Goal: Task Accomplishment & Management: Manage account settings

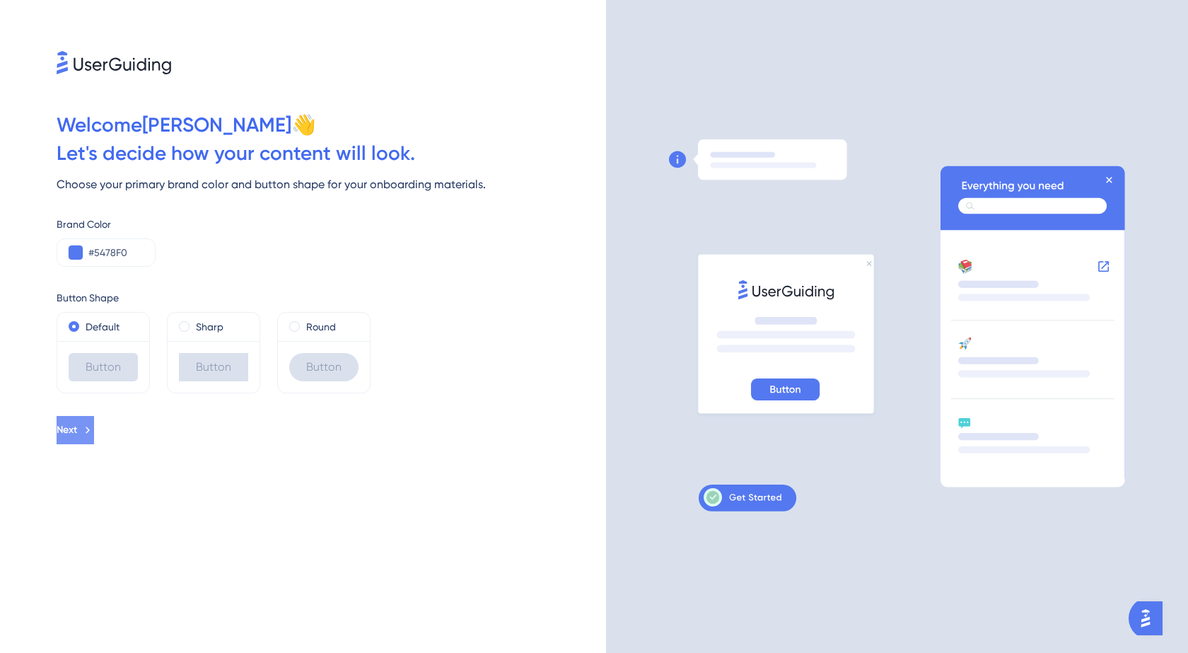
click at [94, 429] on icon at bounding box center [87, 430] width 13 height 13
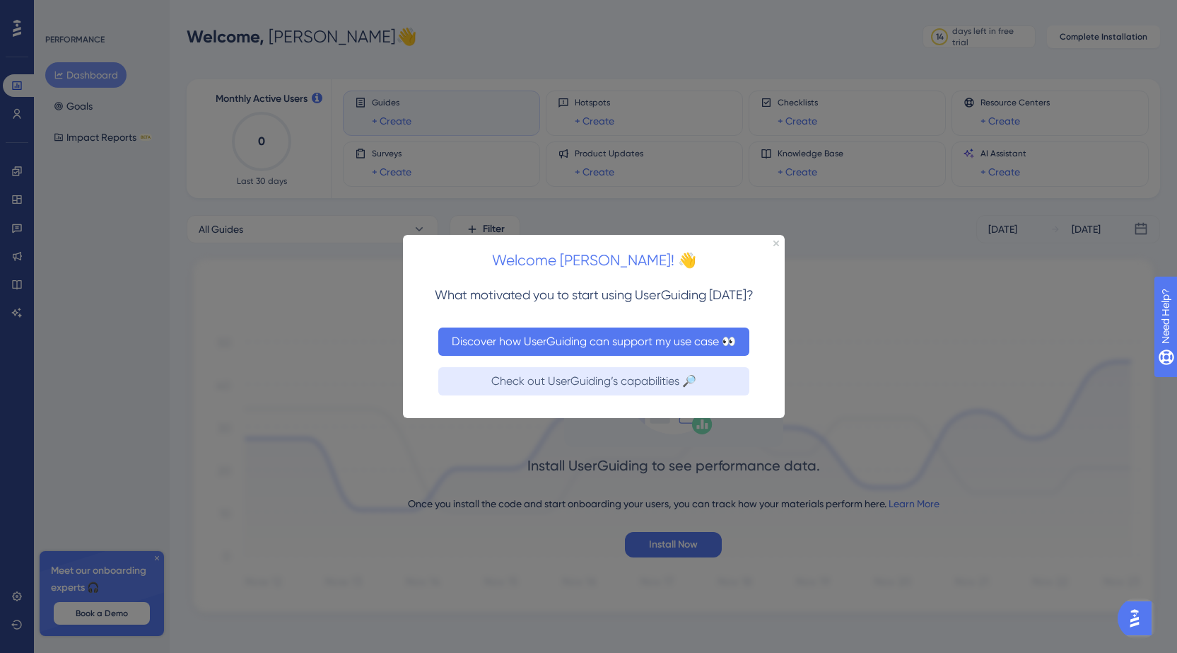
click at [612, 343] on button "Discover how UserGuiding can support my use case 👀" at bounding box center [593, 341] width 311 height 28
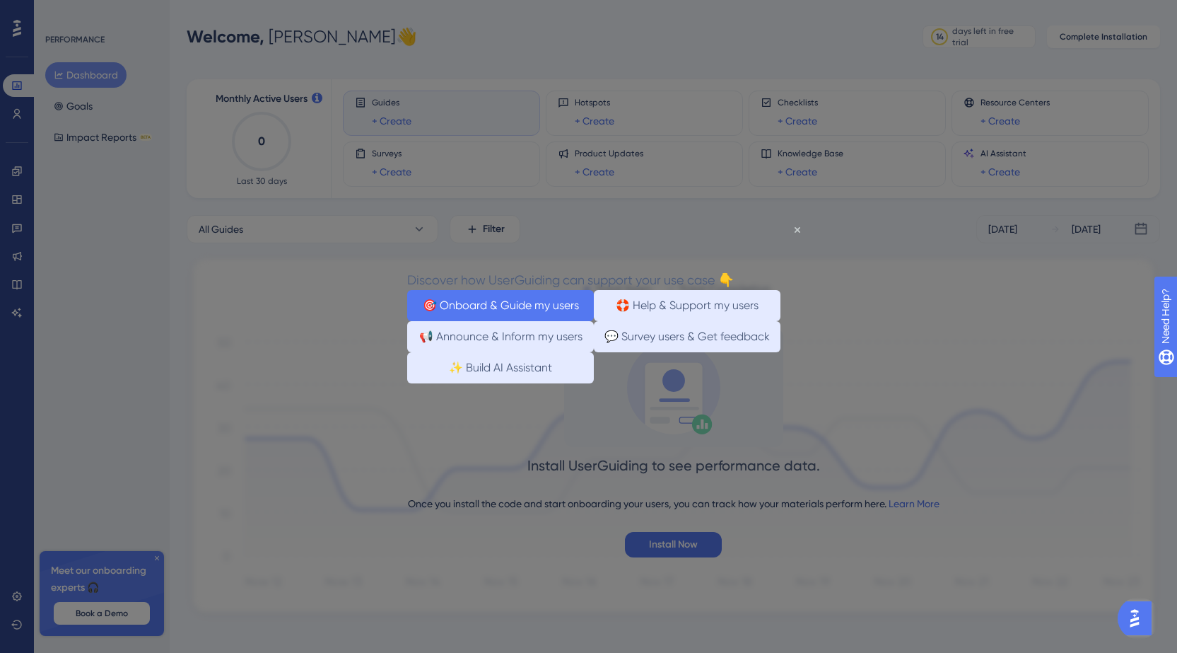
click at [551, 308] on button "🎯 Onboard & Guide my users" at bounding box center [500, 304] width 187 height 31
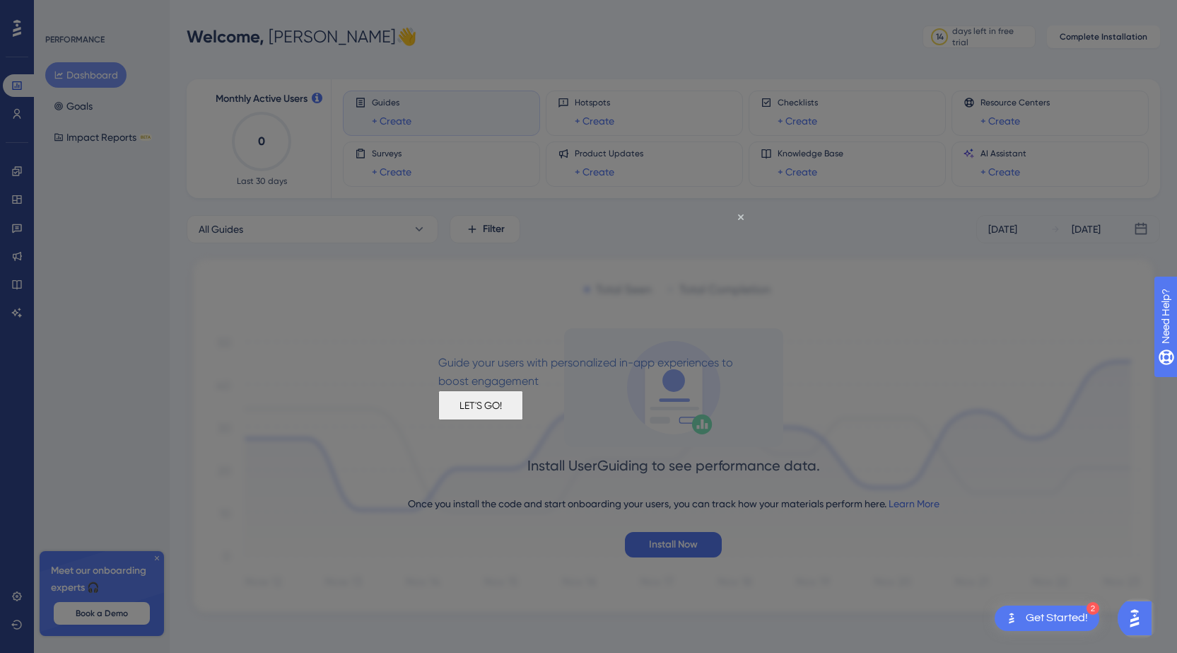
click at [523, 419] on button "LET'S GO!" at bounding box center [480, 405] width 85 height 30
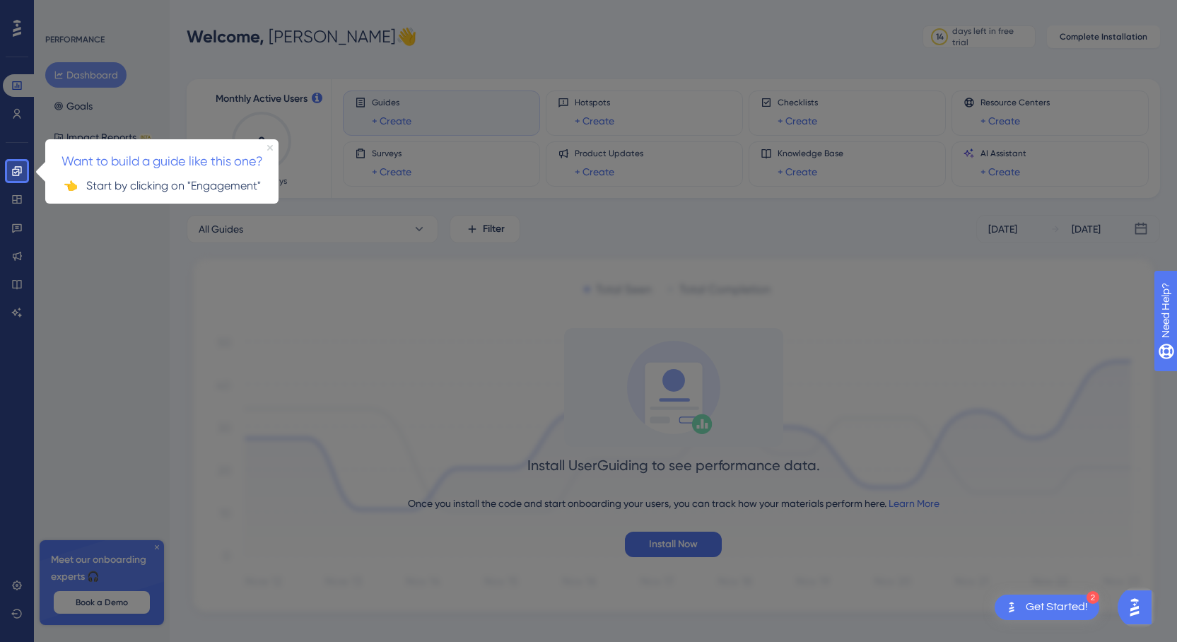
click at [269, 147] on icon "Close Preview" at bounding box center [270, 147] width 6 height 6
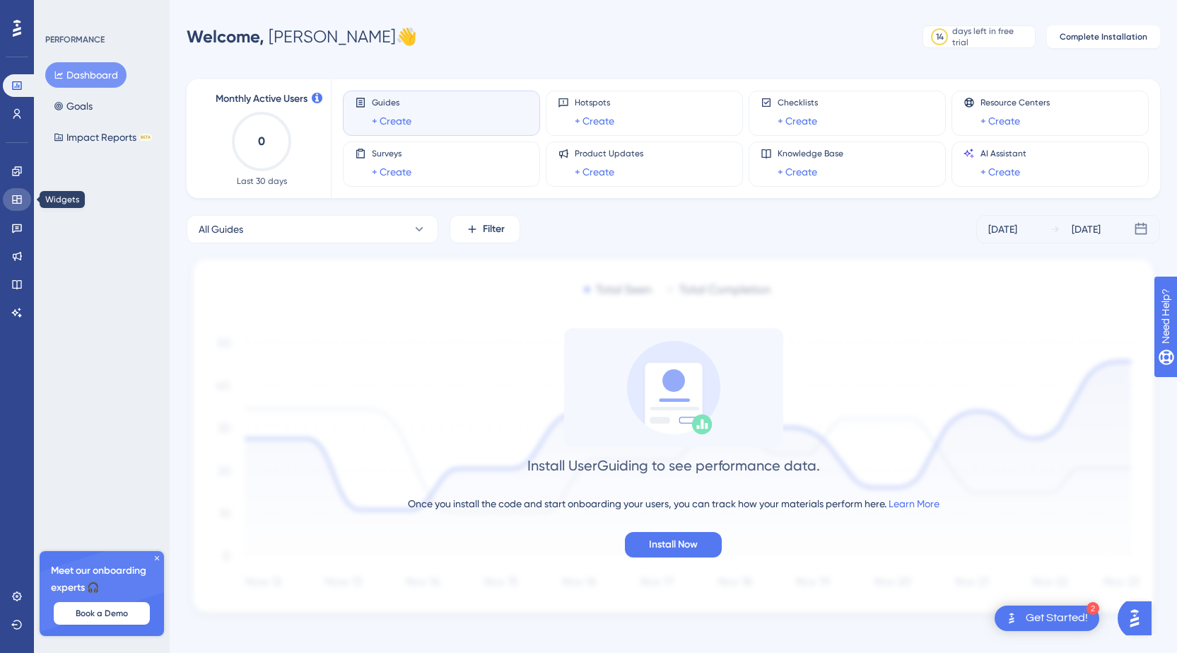
click at [14, 198] on icon at bounding box center [16, 199] width 11 height 11
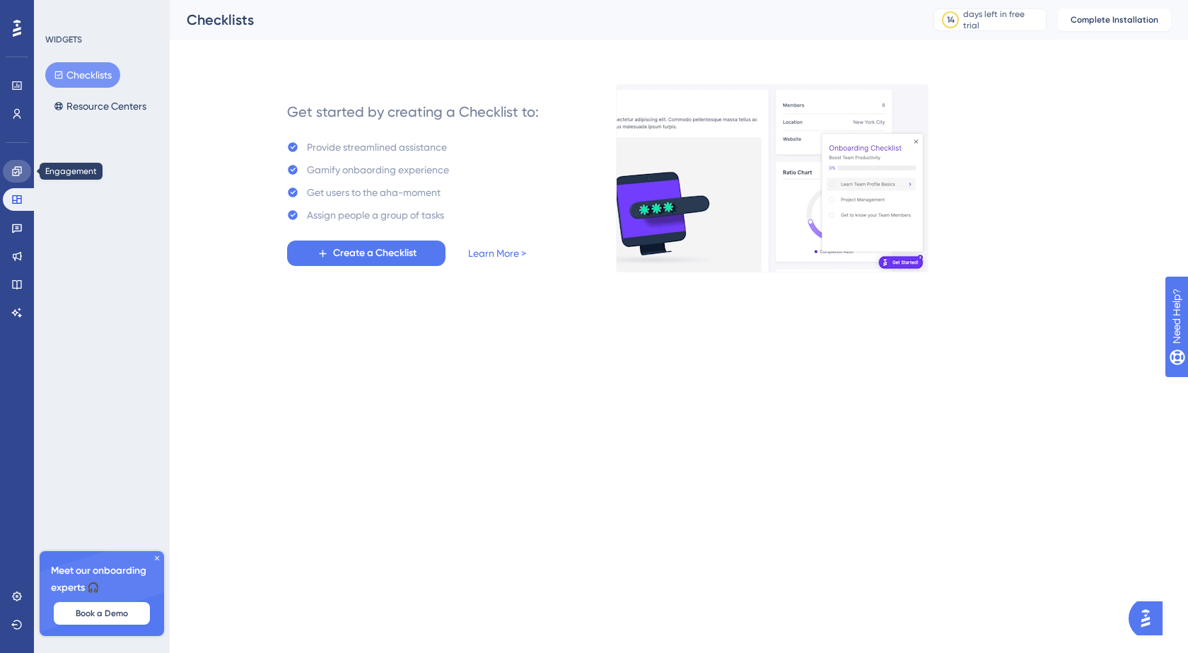
click at [21, 168] on icon at bounding box center [16, 170] width 11 height 11
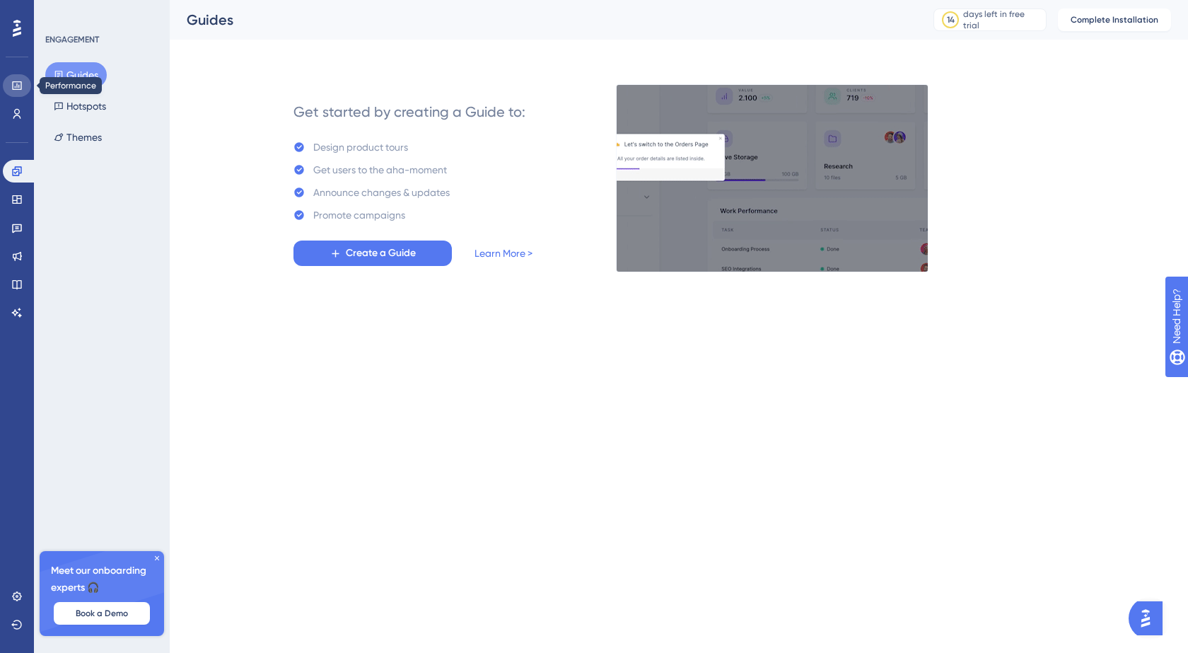
click at [13, 93] on link at bounding box center [17, 85] width 28 height 23
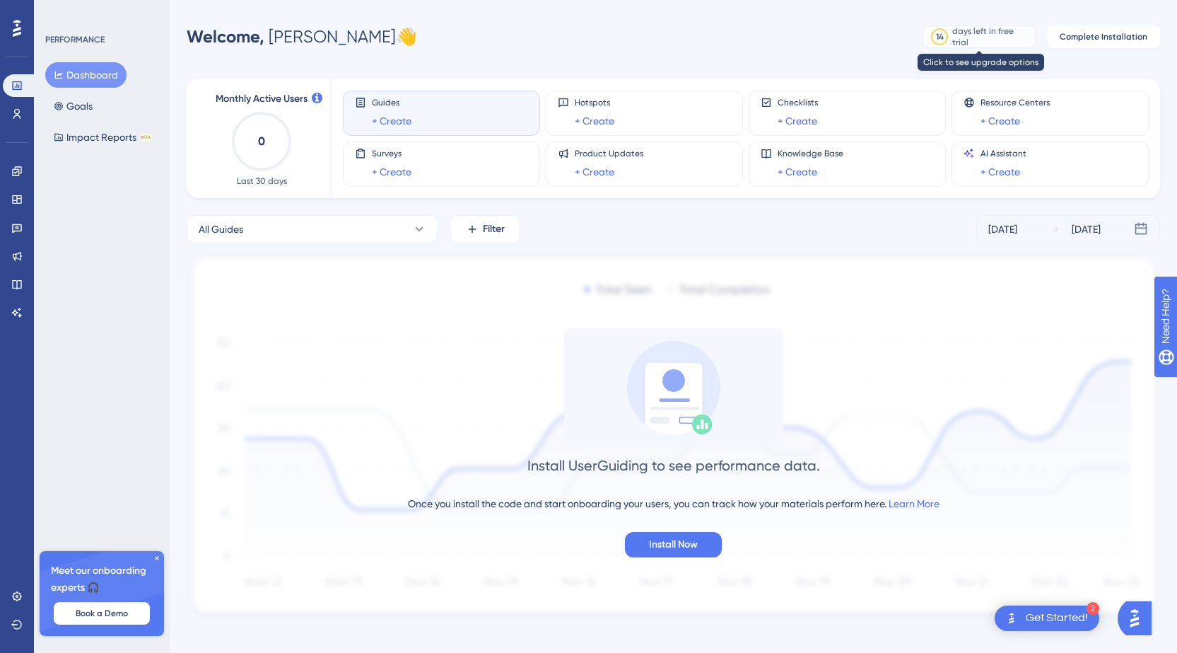
click at [994, 33] on div "days left in free trial" at bounding box center [992, 36] width 78 height 23
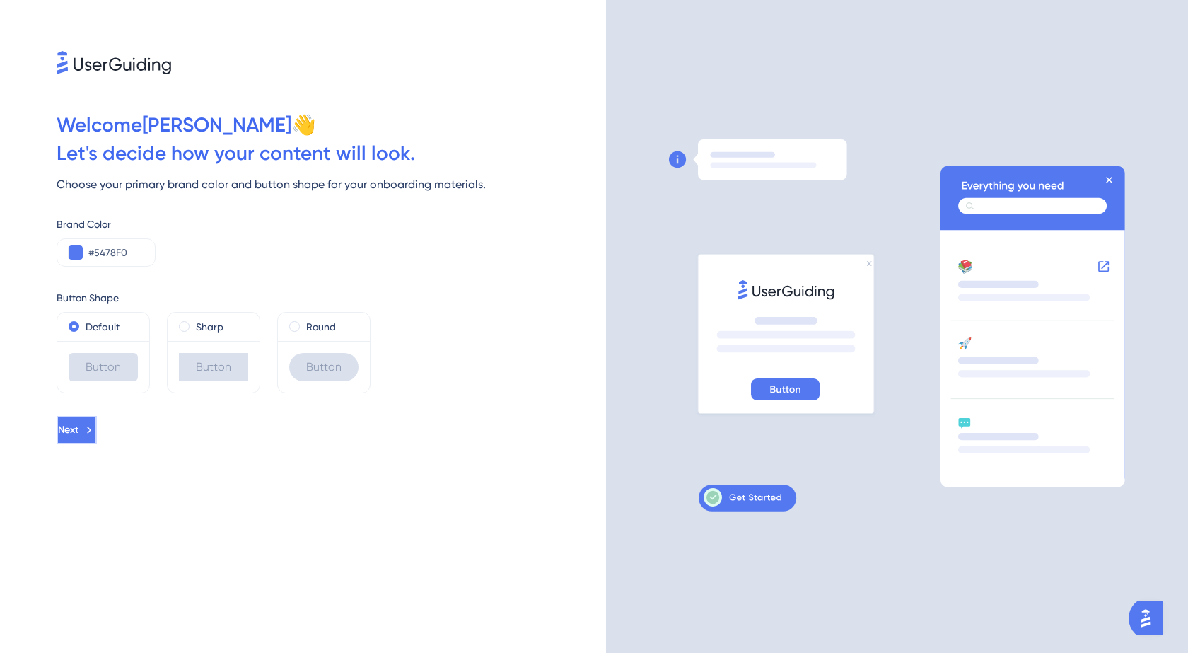
click at [97, 433] on button "Next" at bounding box center [77, 430] width 40 height 28
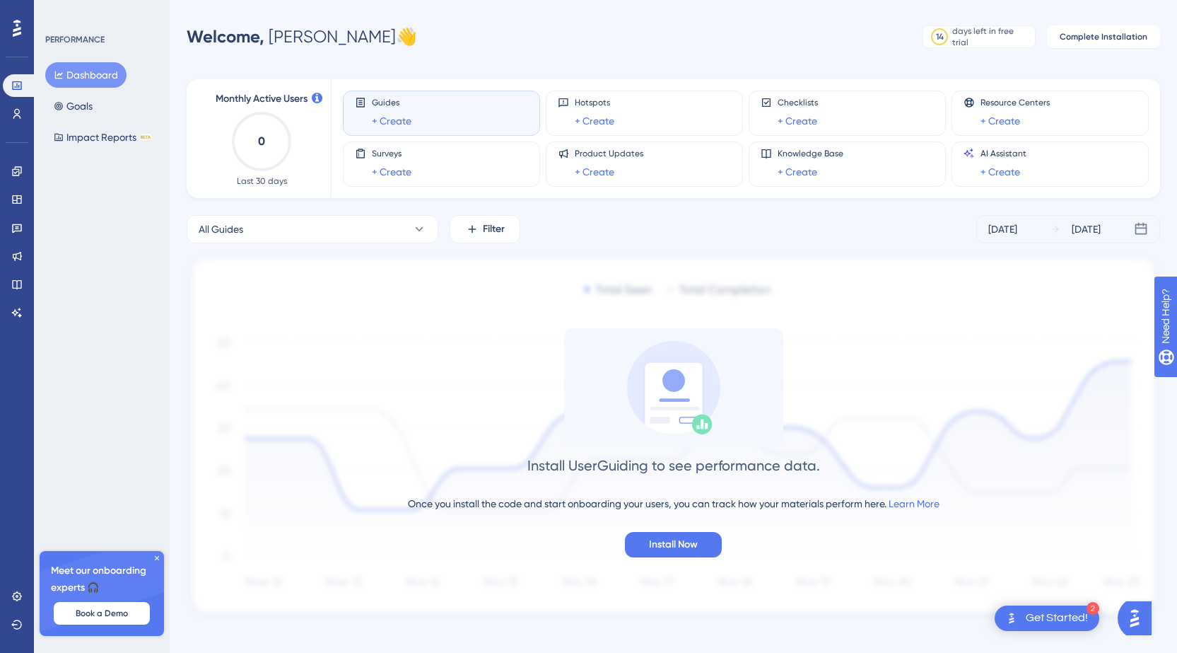
click at [1054, 623] on div "Get Started!" at bounding box center [1057, 618] width 62 height 16
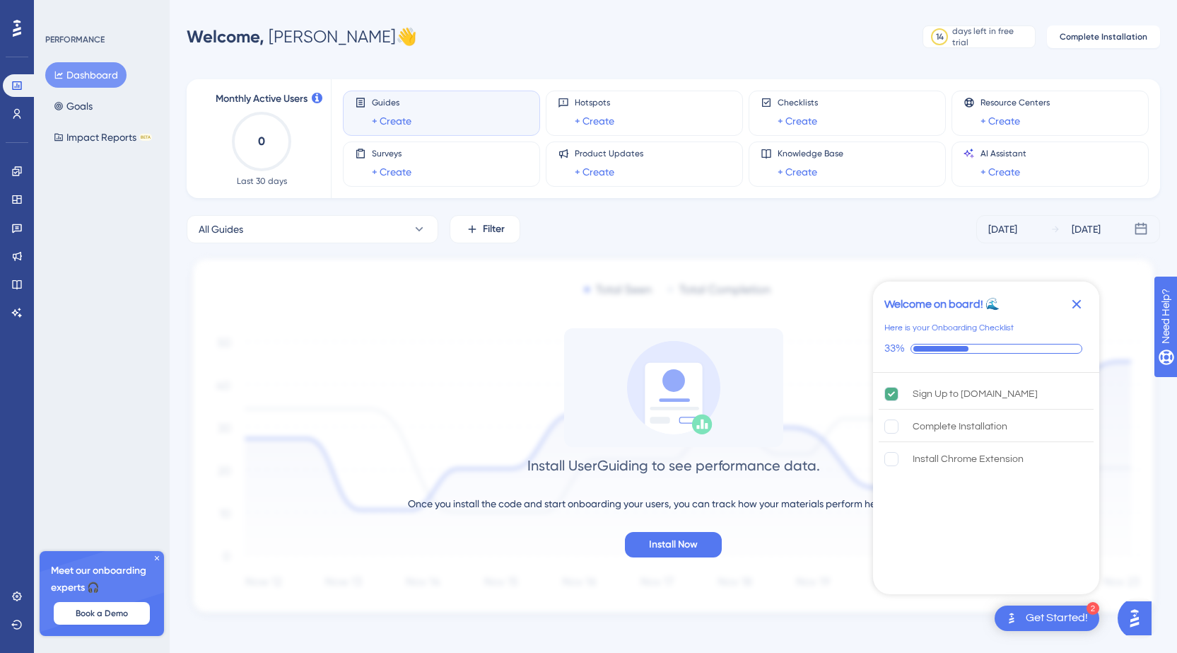
click at [1078, 306] on icon "Close Checklist" at bounding box center [1077, 304] width 9 height 9
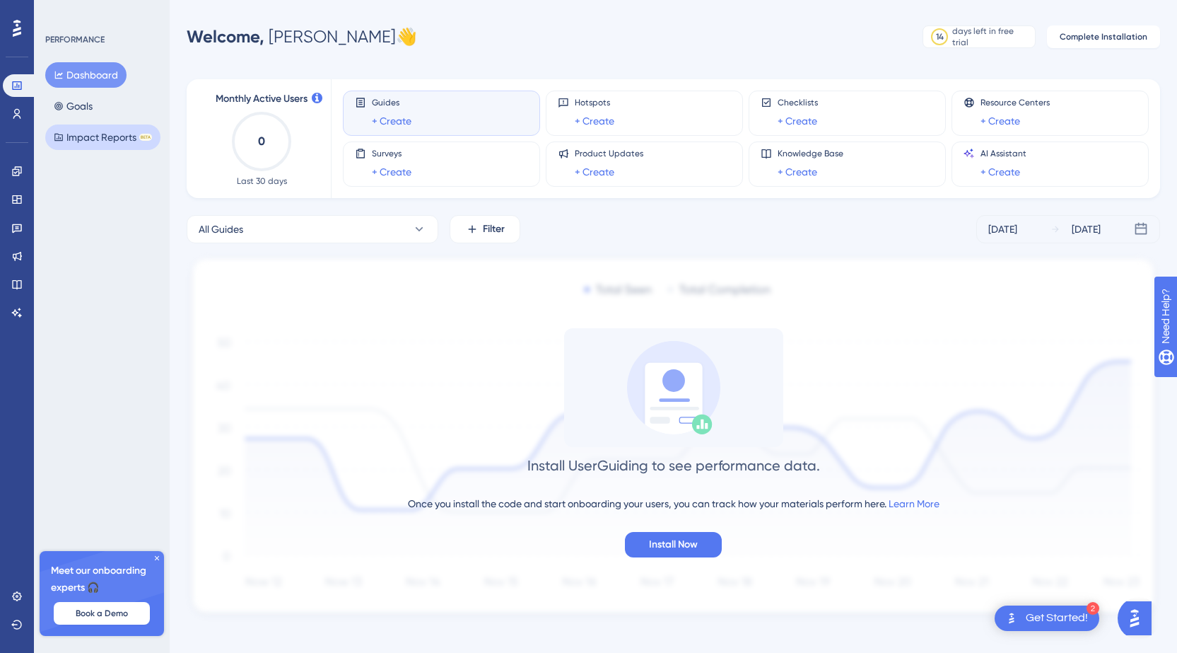
click at [86, 139] on button "Impact Reports BETA" at bounding box center [102, 136] width 115 height 25
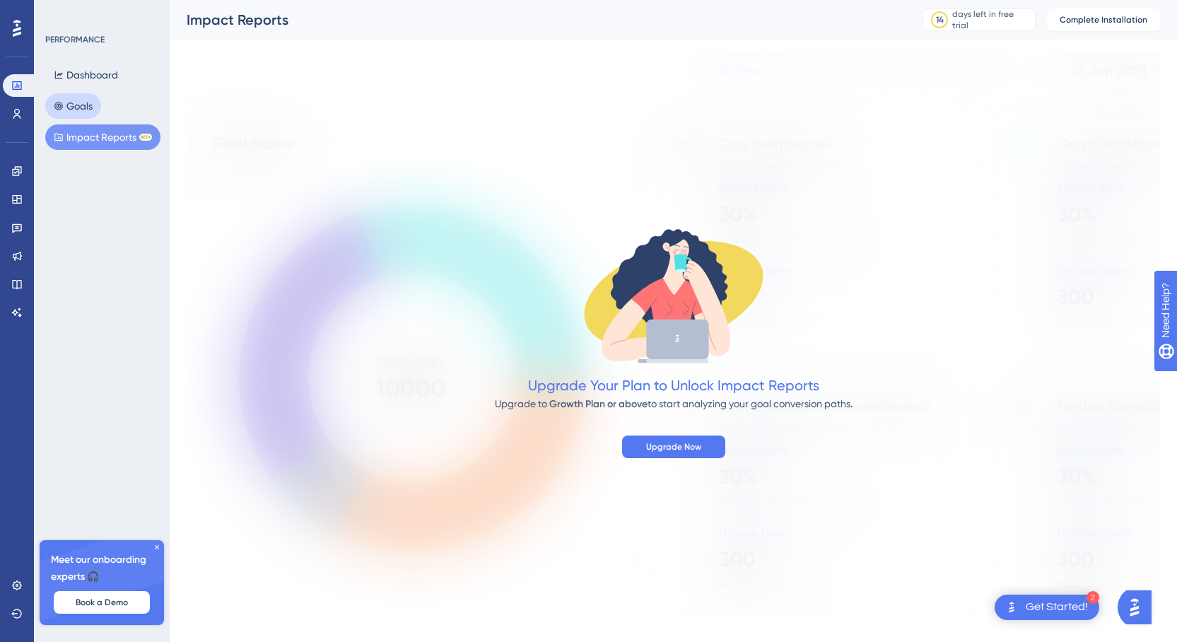
click at [88, 106] on button "Goals" at bounding box center [73, 105] width 56 height 25
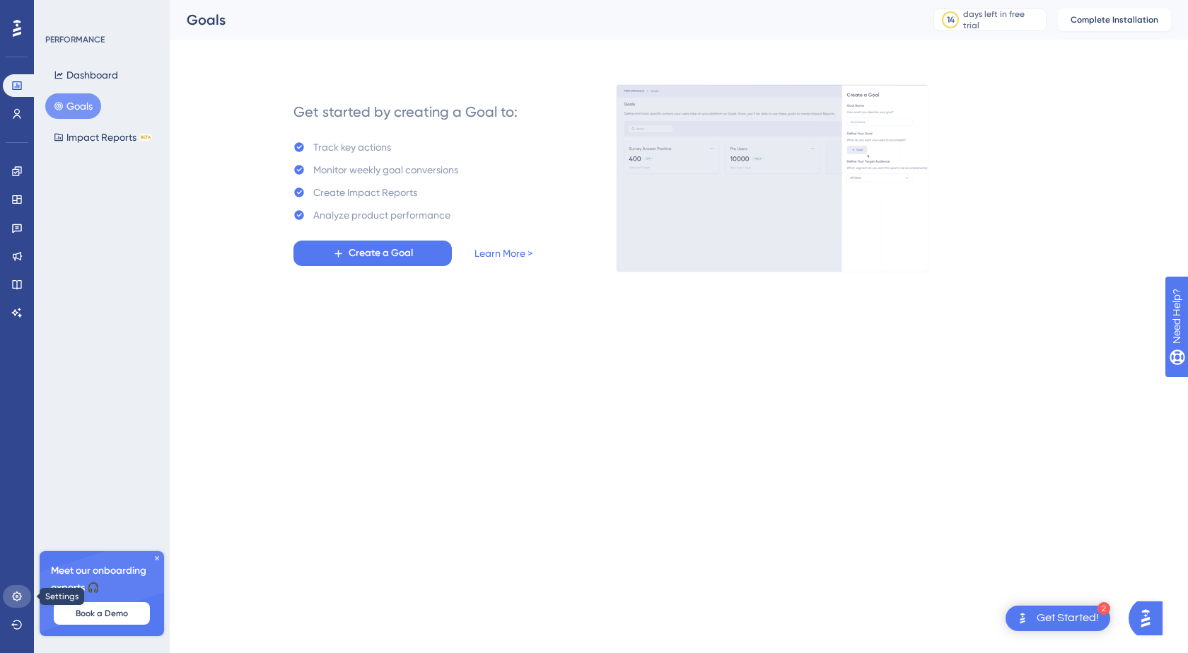
click at [16, 598] on icon at bounding box center [16, 595] width 11 height 11
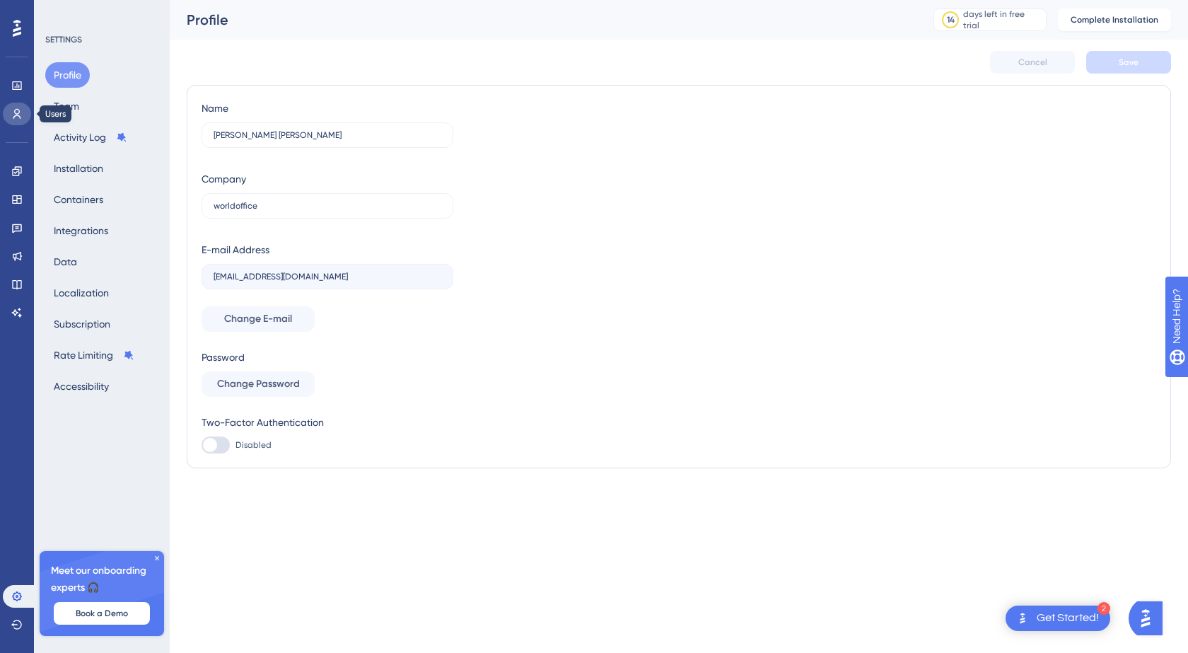
click at [16, 110] on icon at bounding box center [17, 114] width 8 height 10
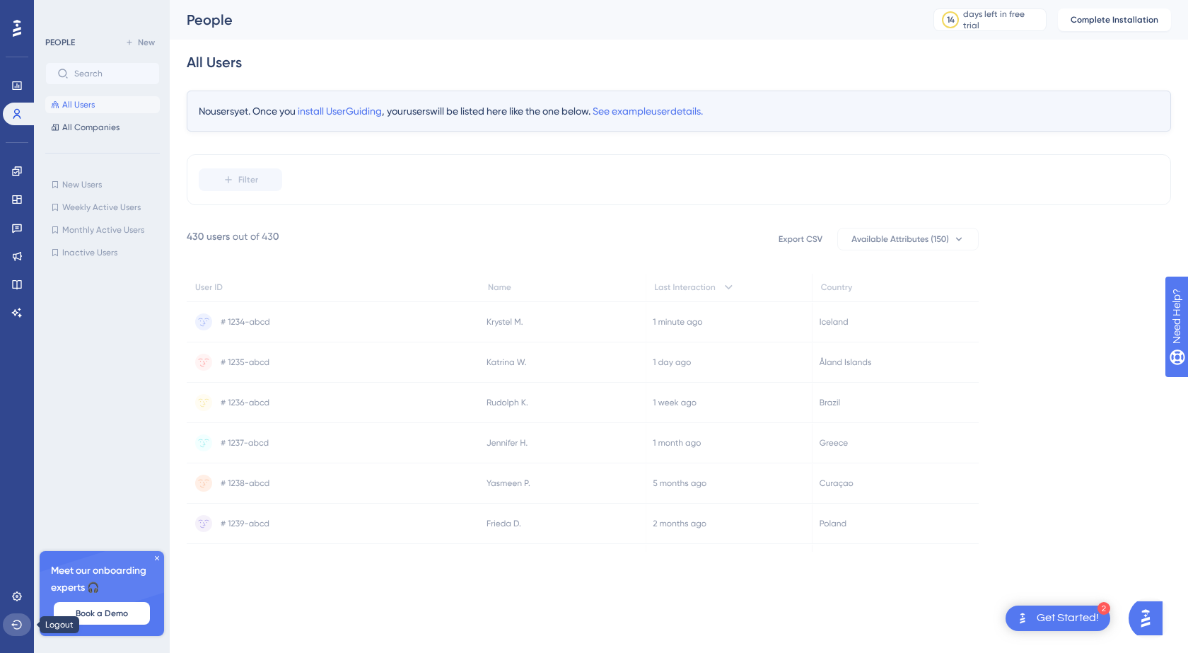
click at [13, 617] on button at bounding box center [17, 624] width 28 height 23
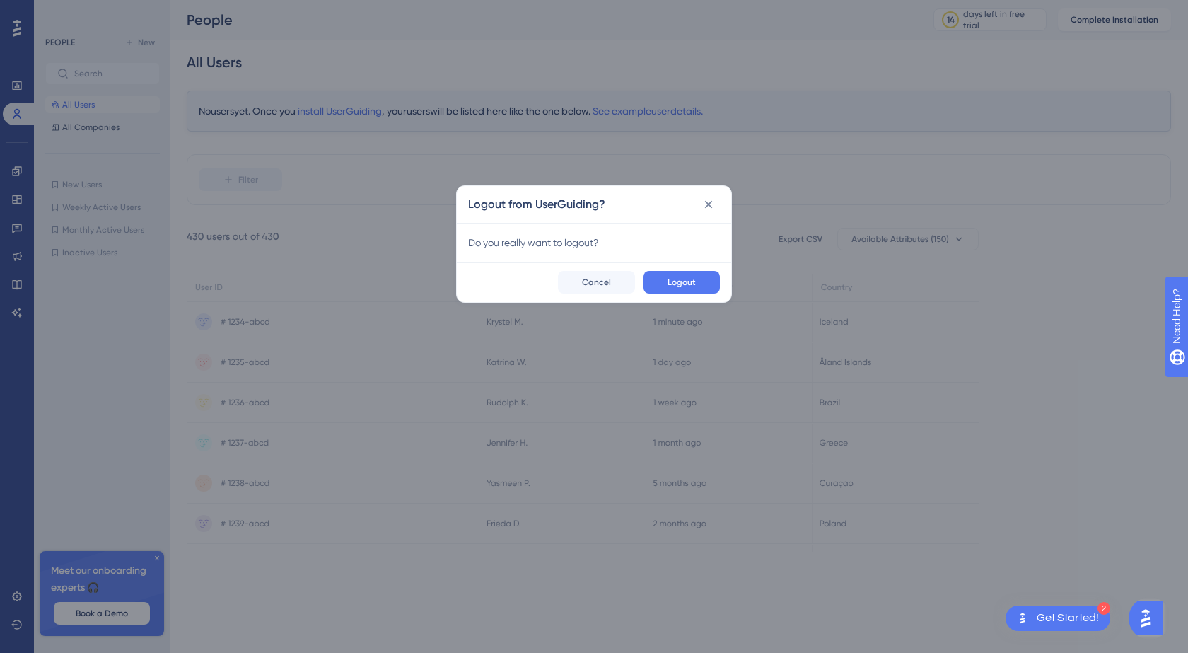
click at [683, 282] on span "Logout" at bounding box center [682, 281] width 28 height 11
